Goal: Task Accomplishment & Management: Manage account settings

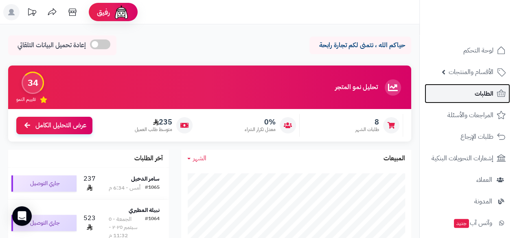
click at [463, 90] on link "الطلبات" at bounding box center [466, 94] width 85 height 20
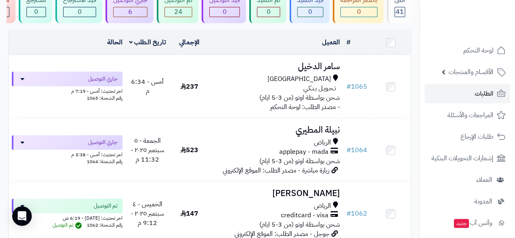
scroll to position [92, 0]
